Goal: Check status: Check status

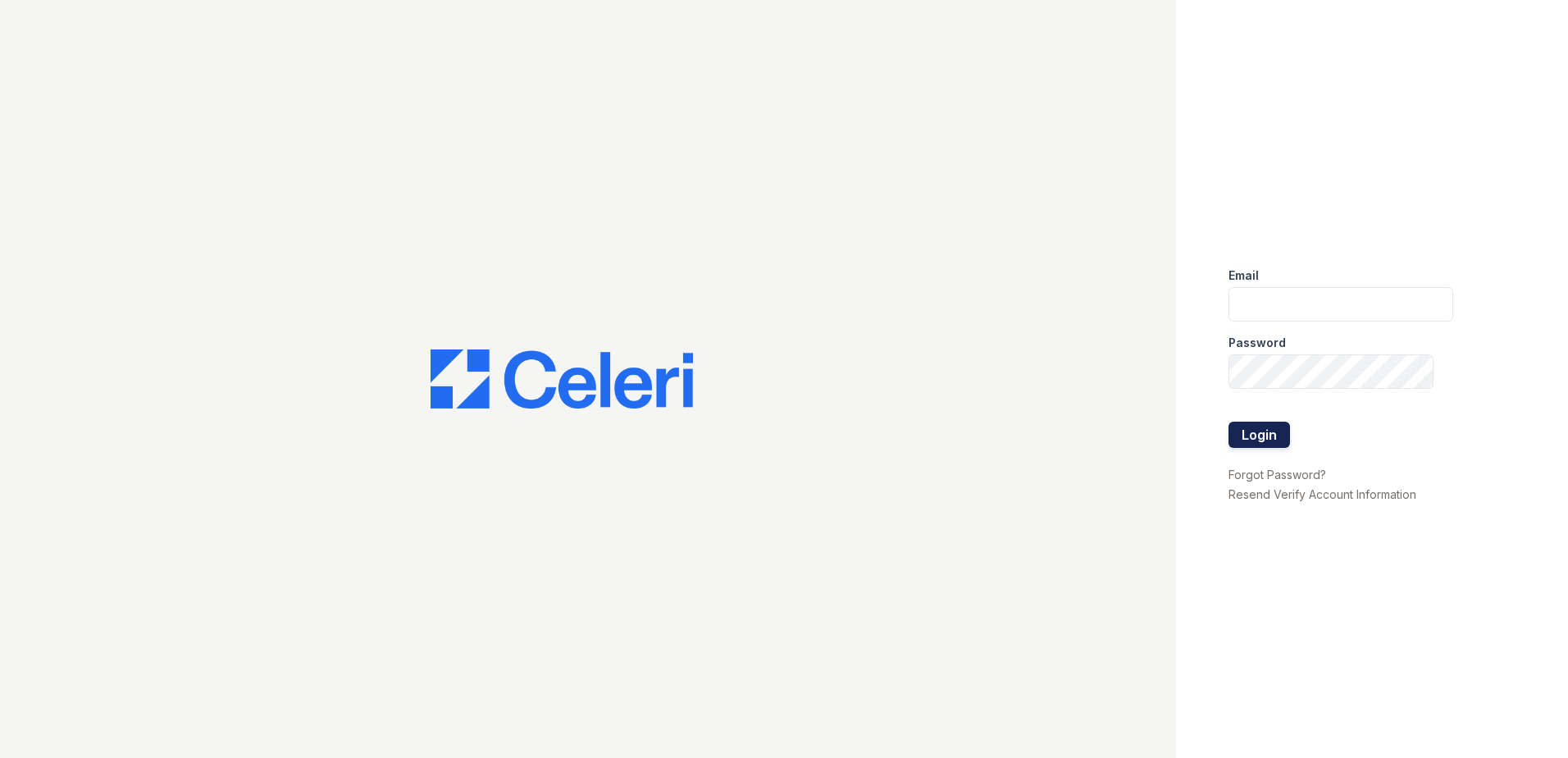
type input "renewspringfield@trinity-pm.com"
click at [1266, 444] on button "Login" at bounding box center [1259, 434] width 62 height 26
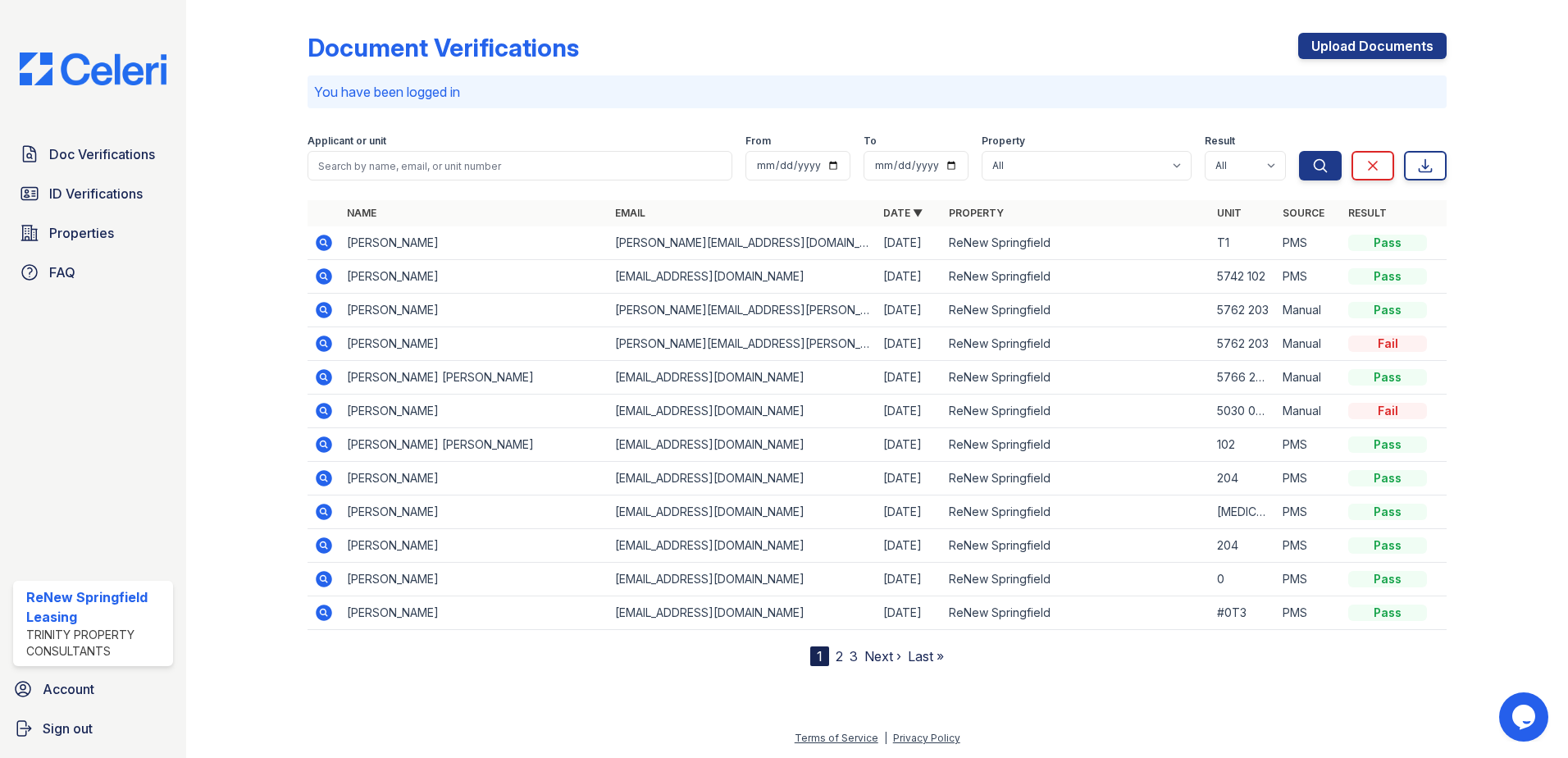
click at [209, 406] on div "Document Verifications Upload Documents You have been logged in Filter Applican…" at bounding box center [877, 379] width 1382 height 758
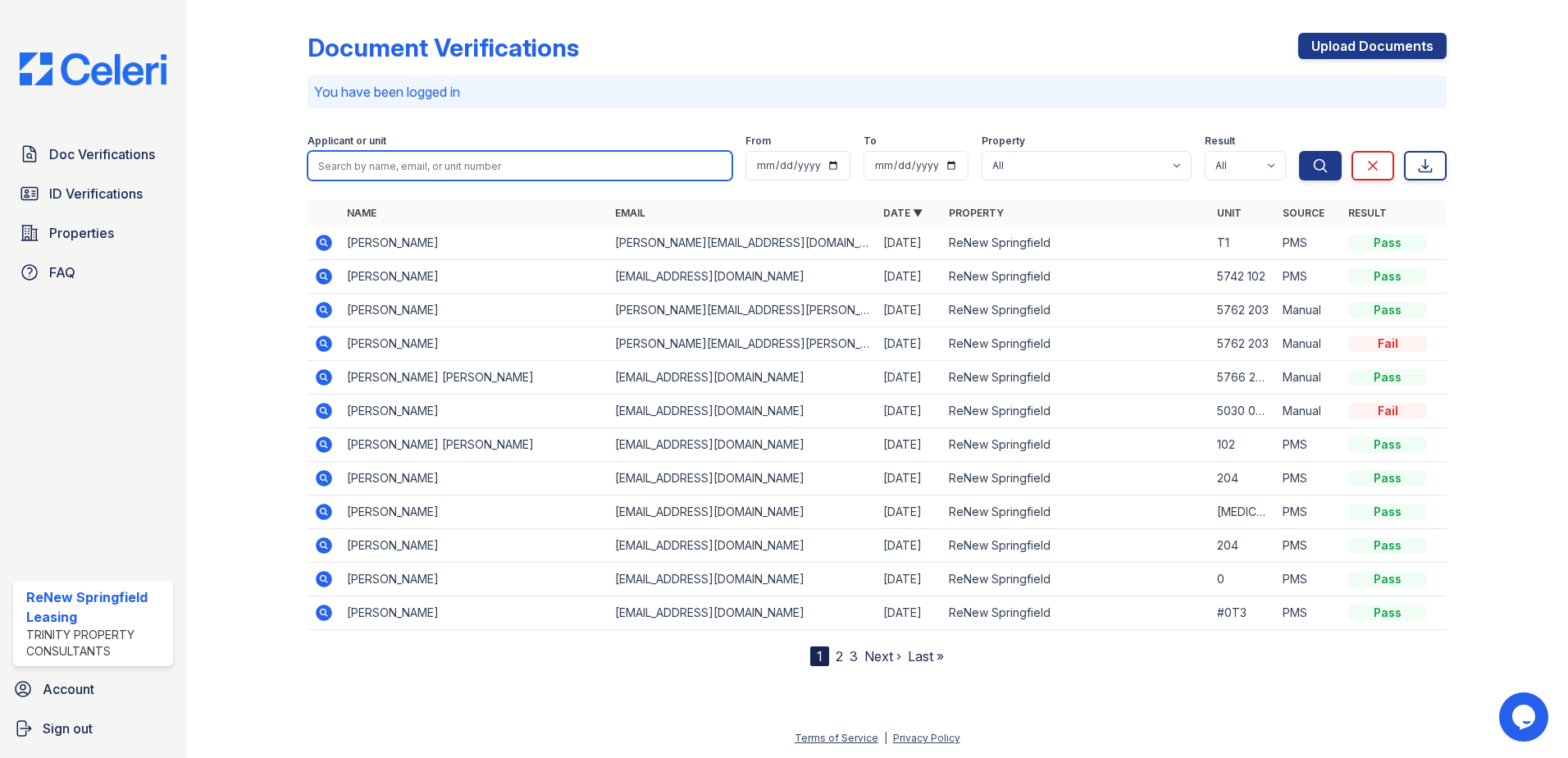
click at [481, 174] on input "search" at bounding box center [520, 166] width 425 height 30
type input "[PERSON_NAME]"
click at [1299, 151] on button "Search" at bounding box center [1320, 166] width 43 height 30
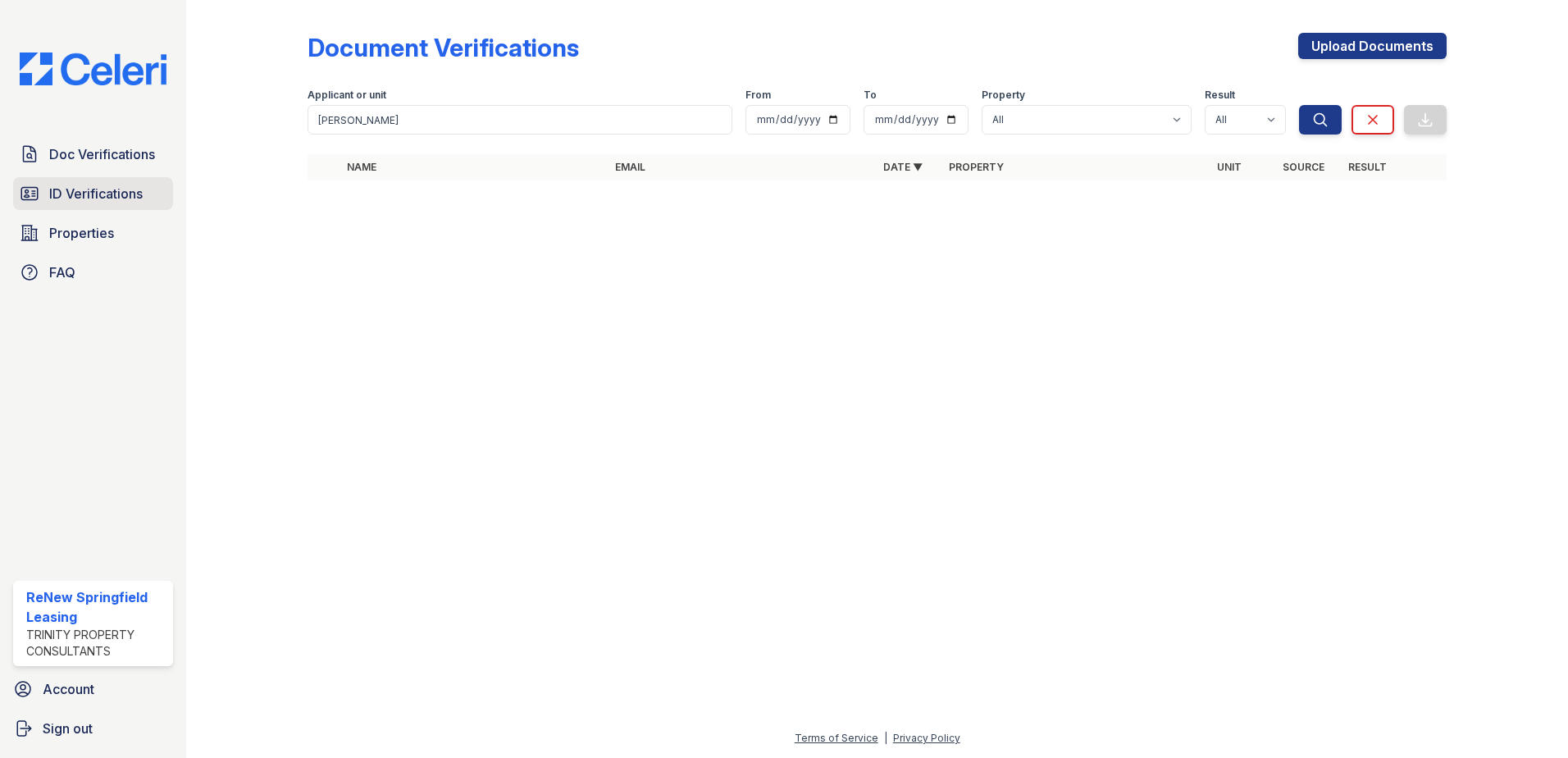
click at [136, 185] on span "ID Verifications" at bounding box center [96, 193] width 93 height 20
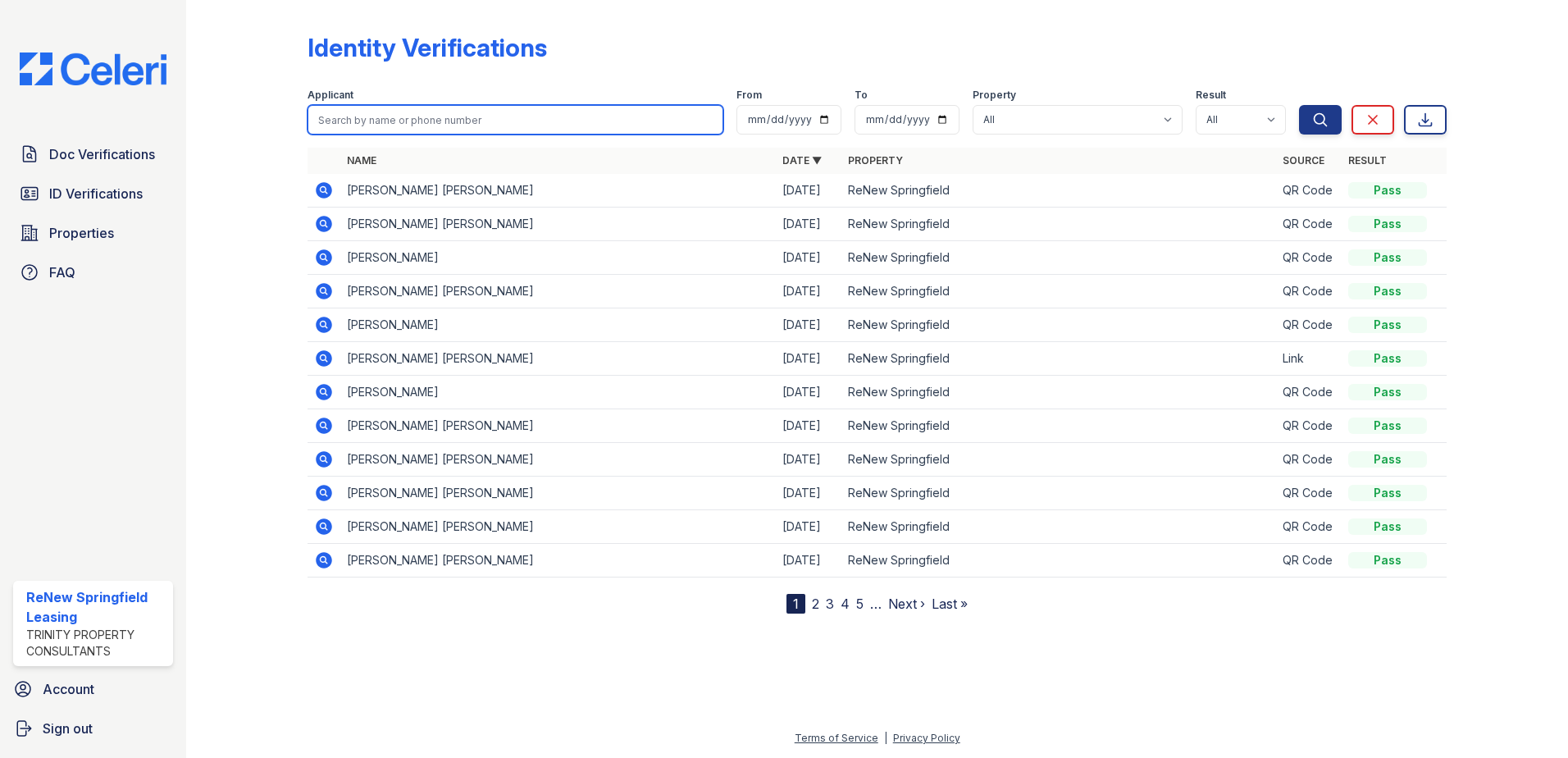
click at [444, 112] on input "search" at bounding box center [515, 120] width 415 height 30
type input "[PERSON_NAME]"
click at [1299, 105] on button "Search" at bounding box center [1320, 120] width 43 height 30
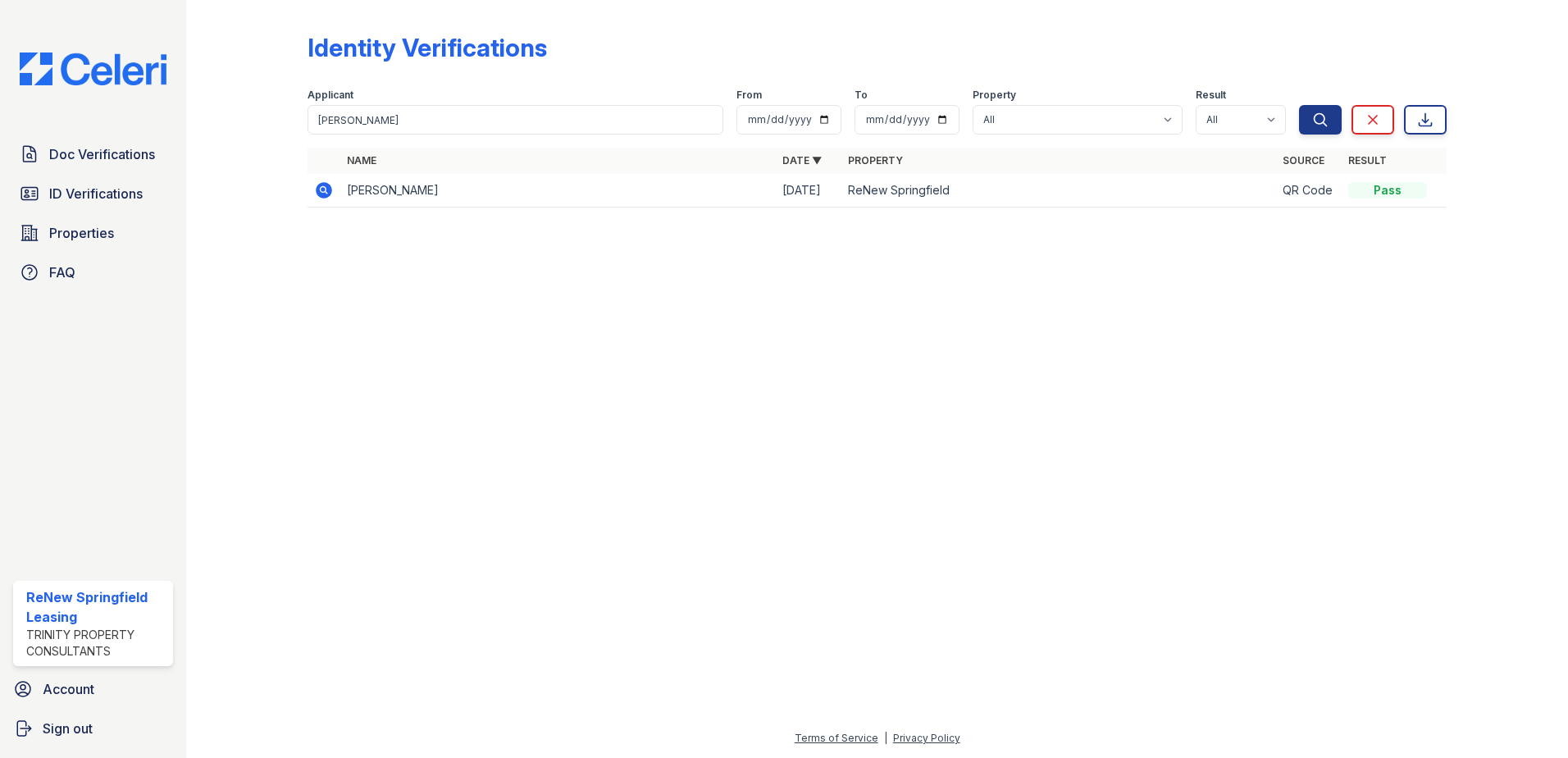
click at [321, 185] on icon at bounding box center [323, 190] width 16 height 16
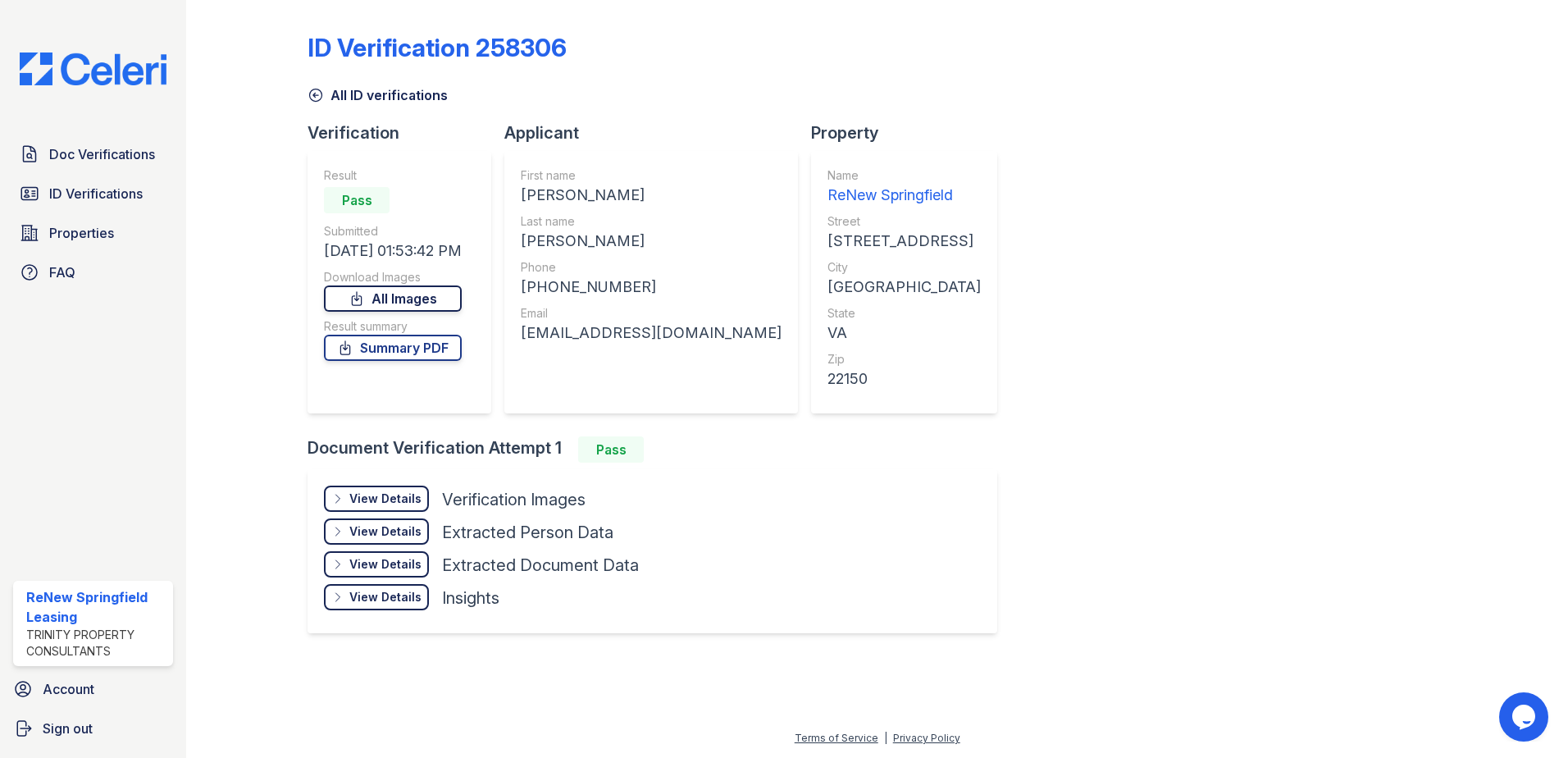
click at [443, 298] on link "All Images" at bounding box center [392, 298] width 138 height 26
click at [1072, 530] on div "ID Verification 258306 All ID verifications Verification Result Pass Submitted …" at bounding box center [877, 332] width 1139 height 649
drag, startPoint x: 410, startPoint y: 343, endPoint x: 402, endPoint y: 346, distance: 8.5
click at [410, 343] on link "Summary PDF" at bounding box center [392, 347] width 138 height 26
